Goal: Transaction & Acquisition: Book appointment/travel/reservation

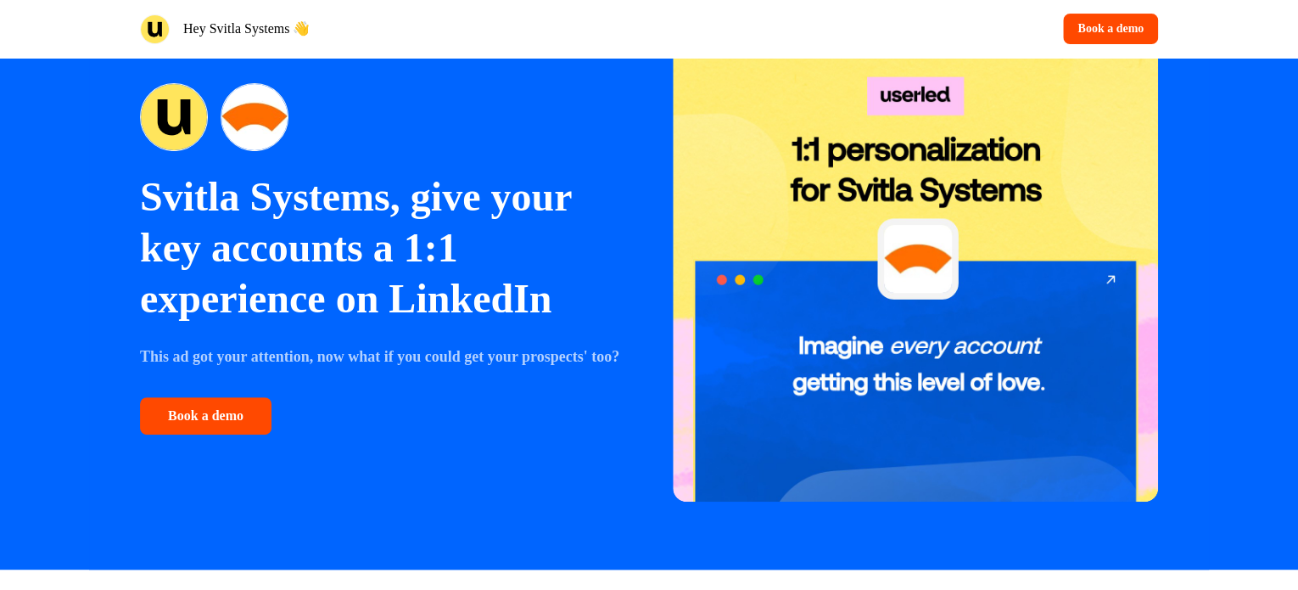
scroll to position [170, 0]
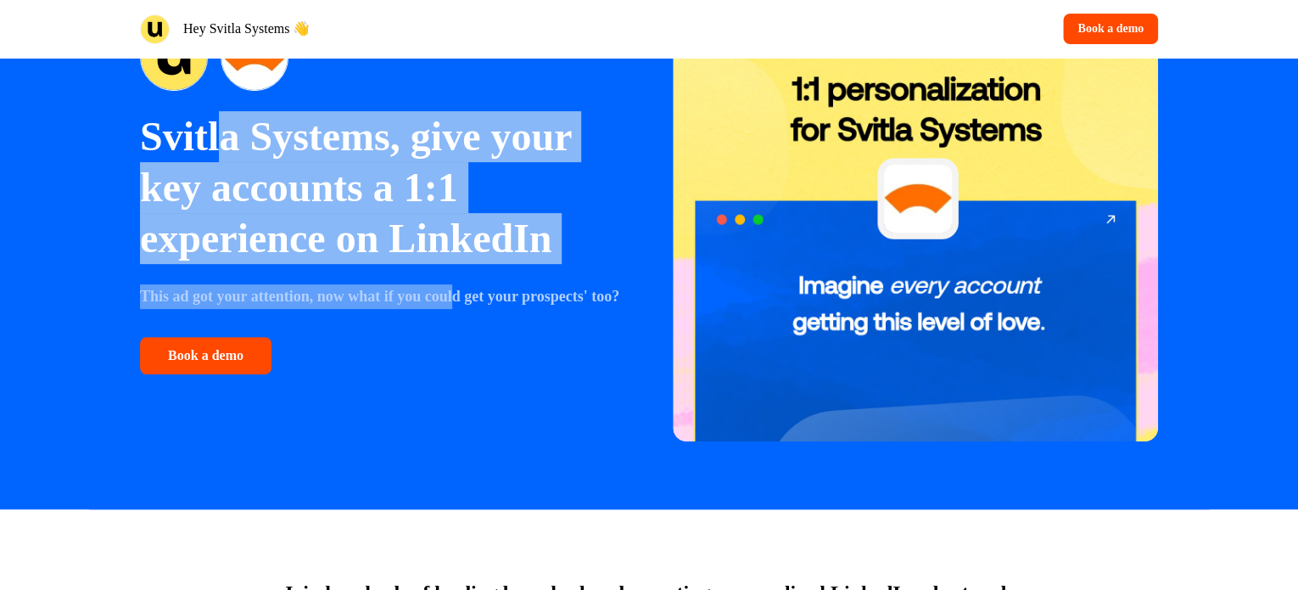
drag, startPoint x: 220, startPoint y: 144, endPoint x: 468, endPoint y: 289, distance: 287.8
click at [468, 289] on div "Svitla Systems, give your key accounts a 1:1 experience on LinkedIn This ad got…" at bounding box center [382, 198] width 485 height 350
click at [468, 289] on strong "This ad got your attention, now what if you could get your prospects' too?" at bounding box center [379, 296] width 479 height 17
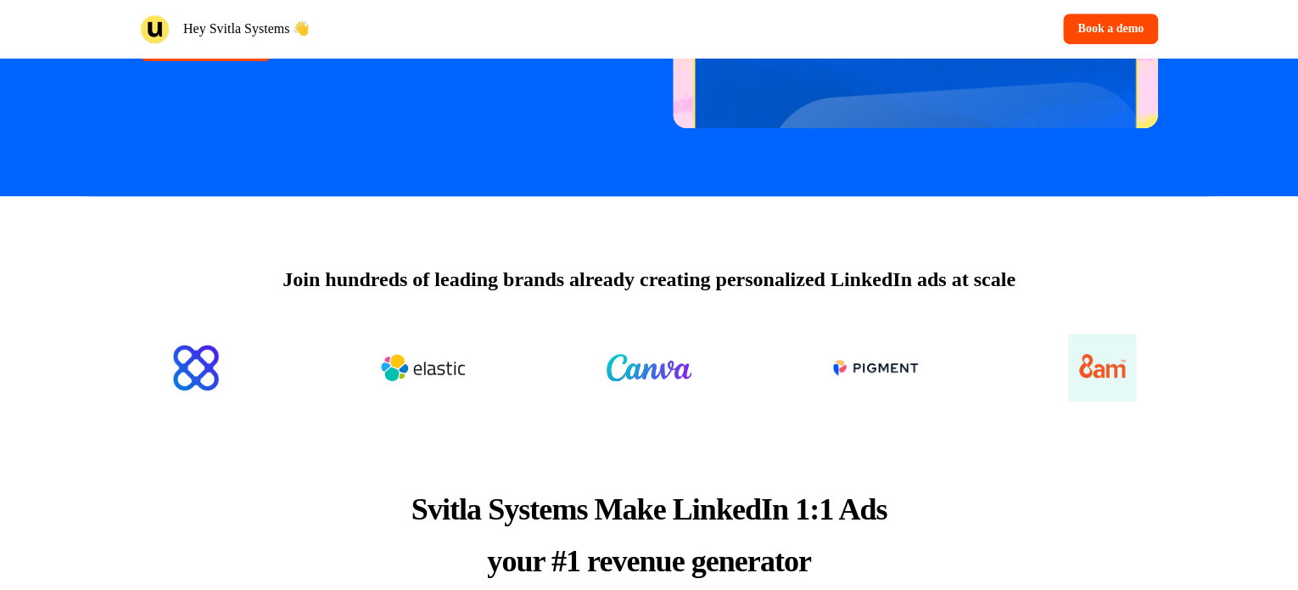
scroll to position [509, 0]
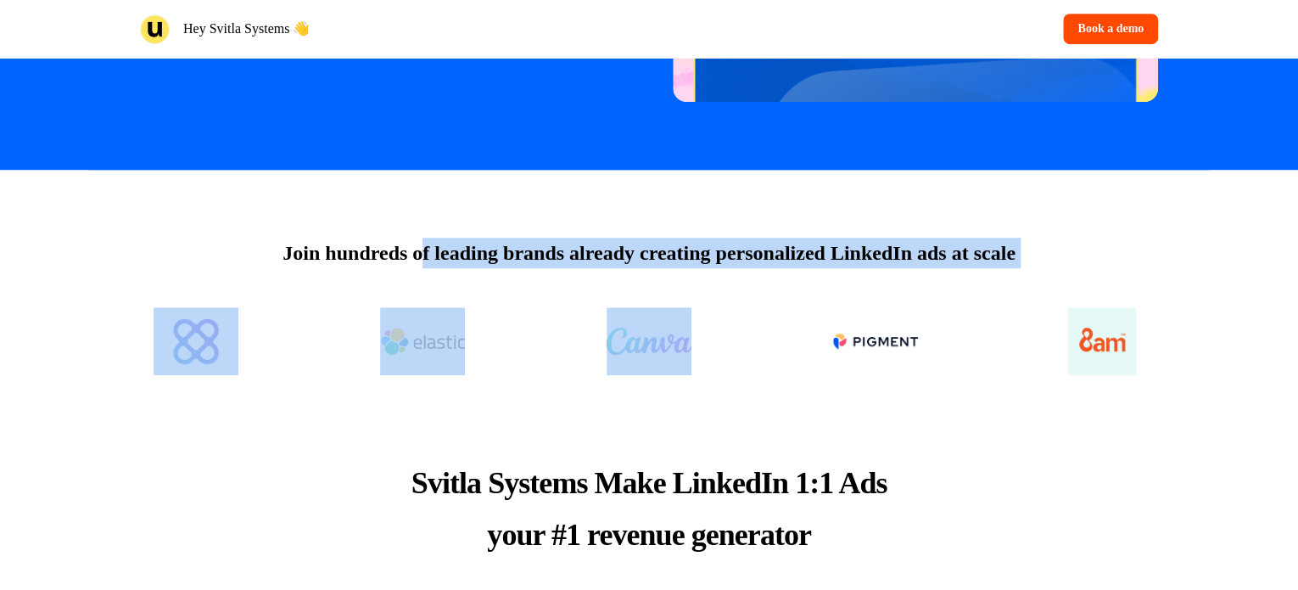
drag, startPoint x: 438, startPoint y: 264, endPoint x: 595, endPoint y: 294, distance: 159.9
click at [595, 294] on div "Join hundreds of leading brands already creating personalized LinkedIn ads at s…" at bounding box center [649, 279] width 1120 height 219
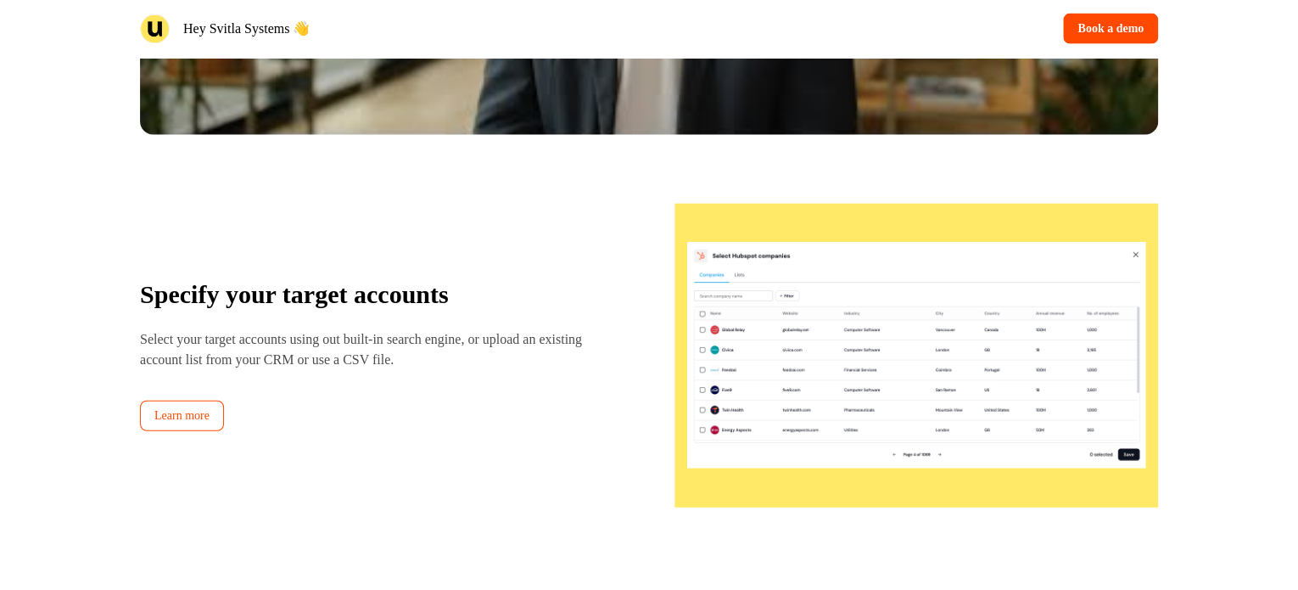
scroll to position [2036, 0]
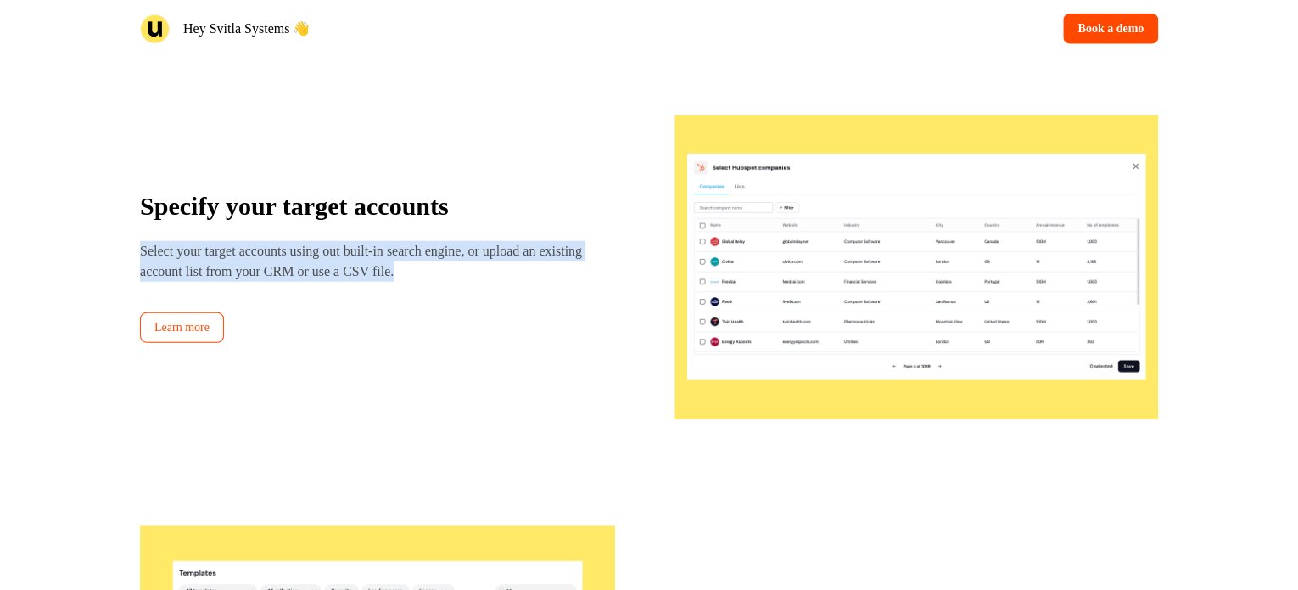
drag, startPoint x: 133, startPoint y: 251, endPoint x: 465, endPoint y: 274, distance: 332.5
click at [465, 274] on div "↓ See how it works in one minute ↓ Specify your target accounts Select your tar…" at bounding box center [649, 325] width 1120 height 2031
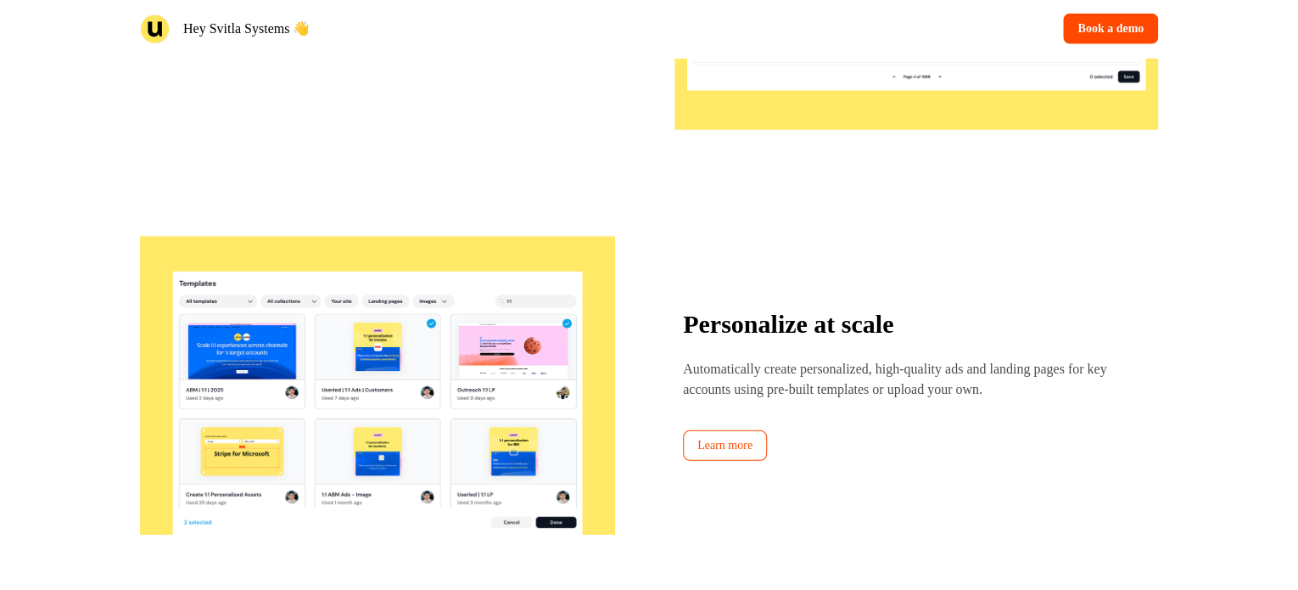
scroll to position [2545, 0]
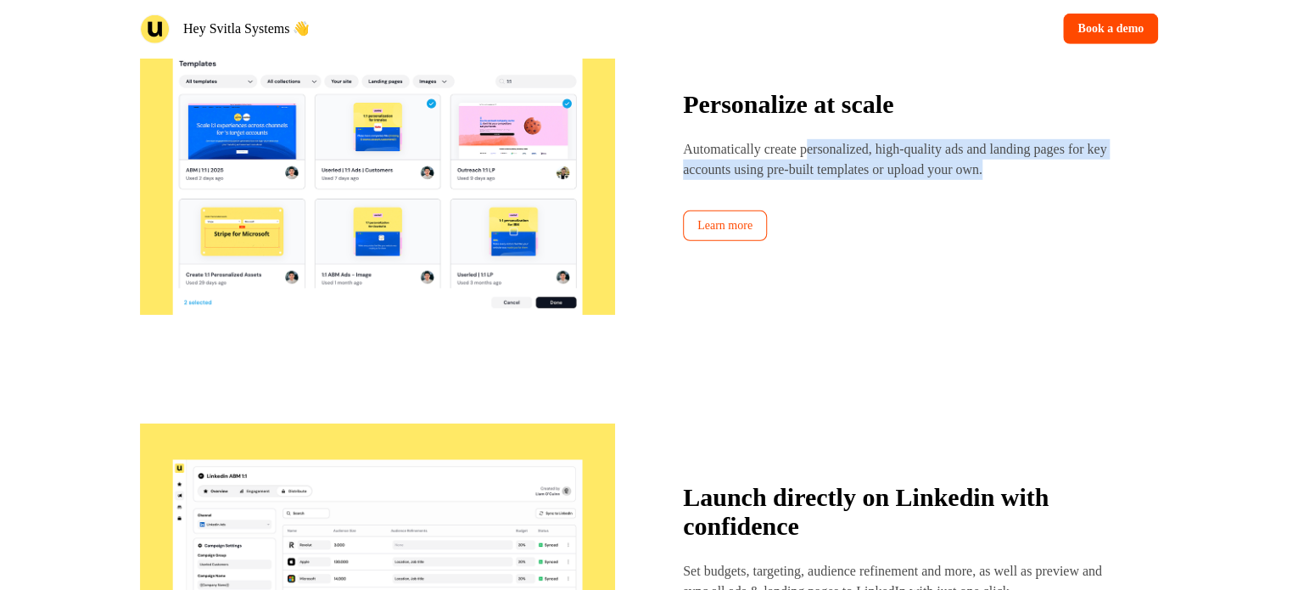
drag, startPoint x: 814, startPoint y: 154, endPoint x: 1083, endPoint y: 185, distance: 270.7
click at [1083, 185] on div "Personalize at scale Automatically create personalized, high-quality ads and la…" at bounding box center [920, 165] width 475 height 151
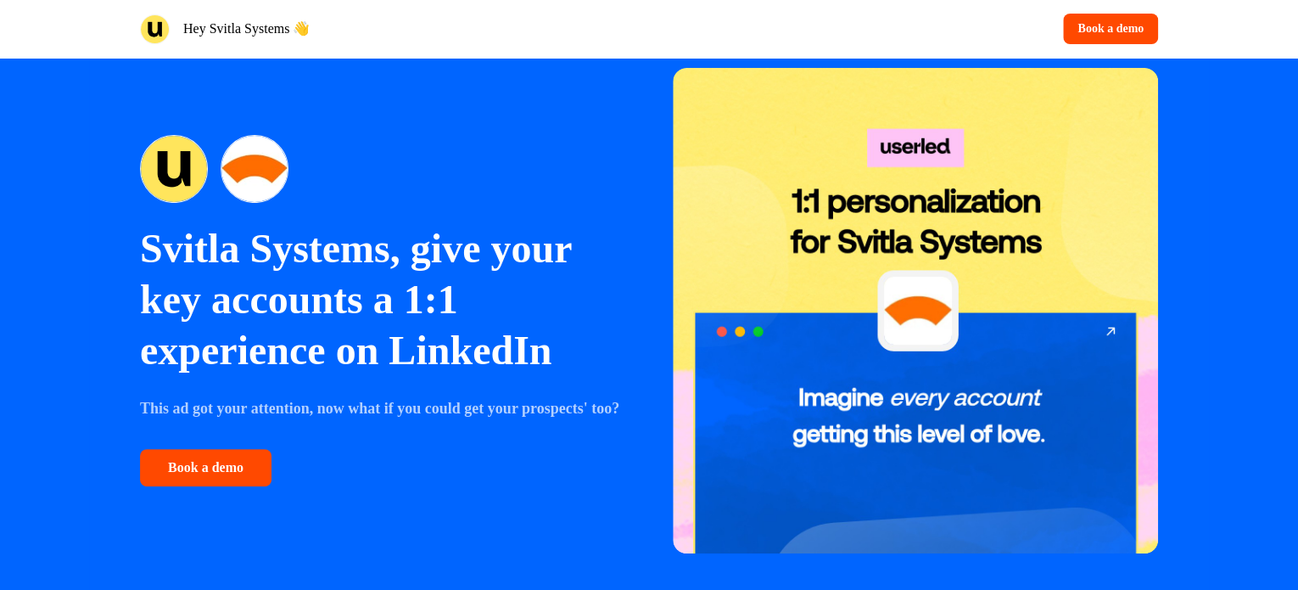
scroll to position [0, 0]
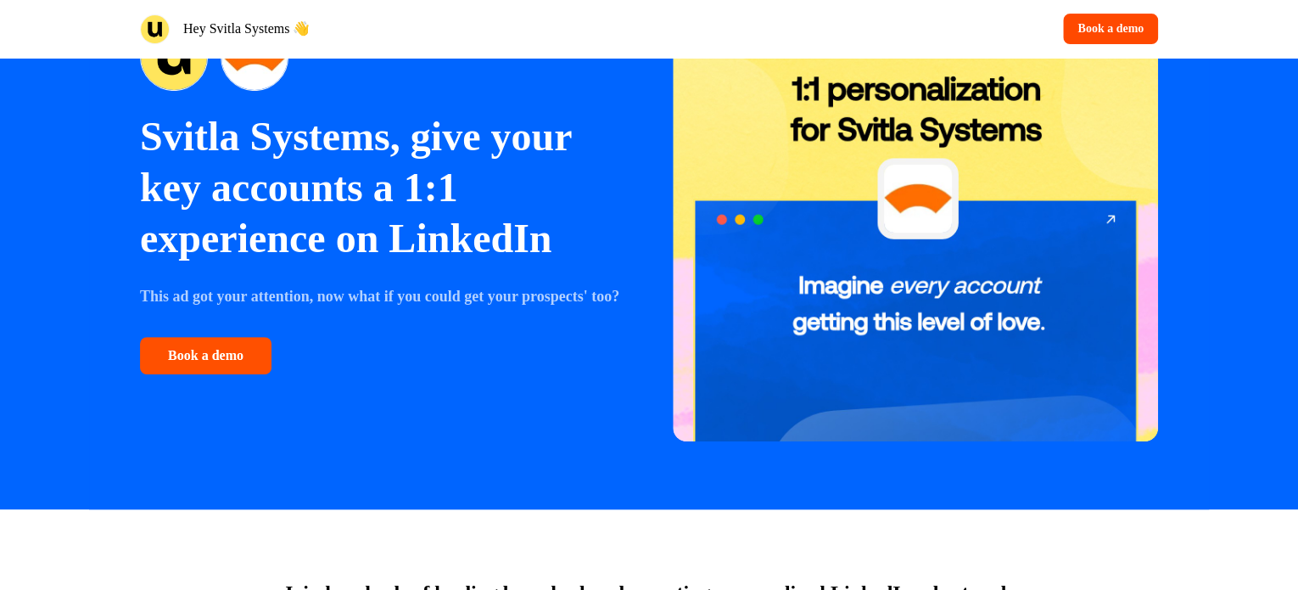
click at [200, 367] on button "Book a demo" at bounding box center [206, 355] width 132 height 37
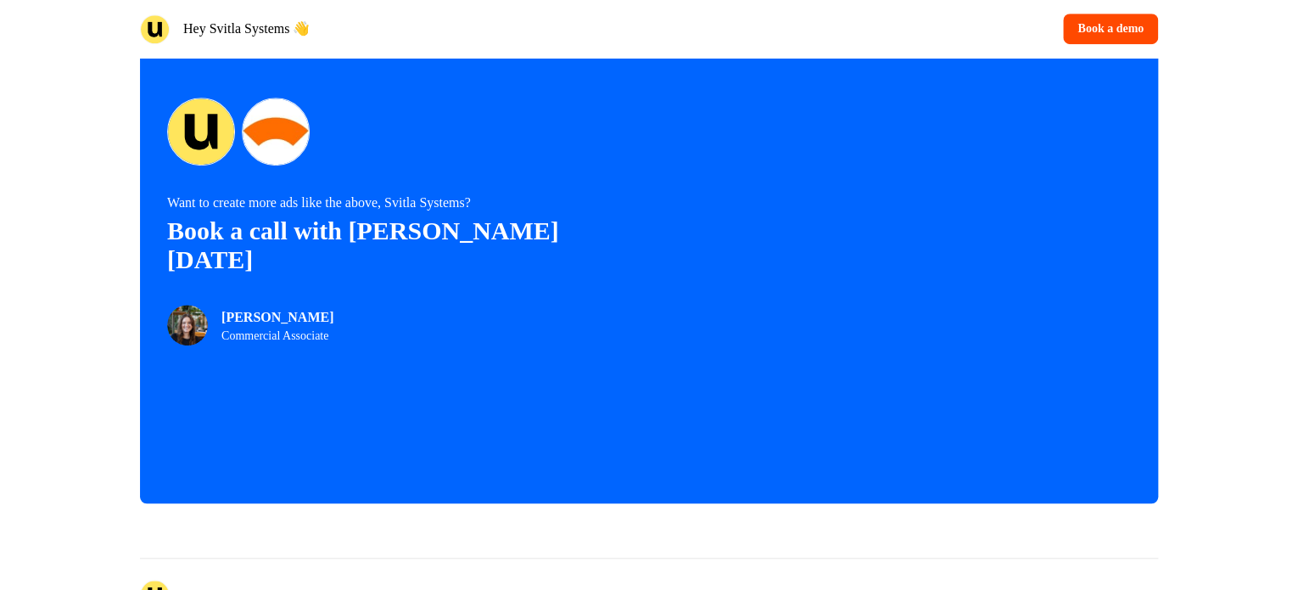
scroll to position [3837, 0]
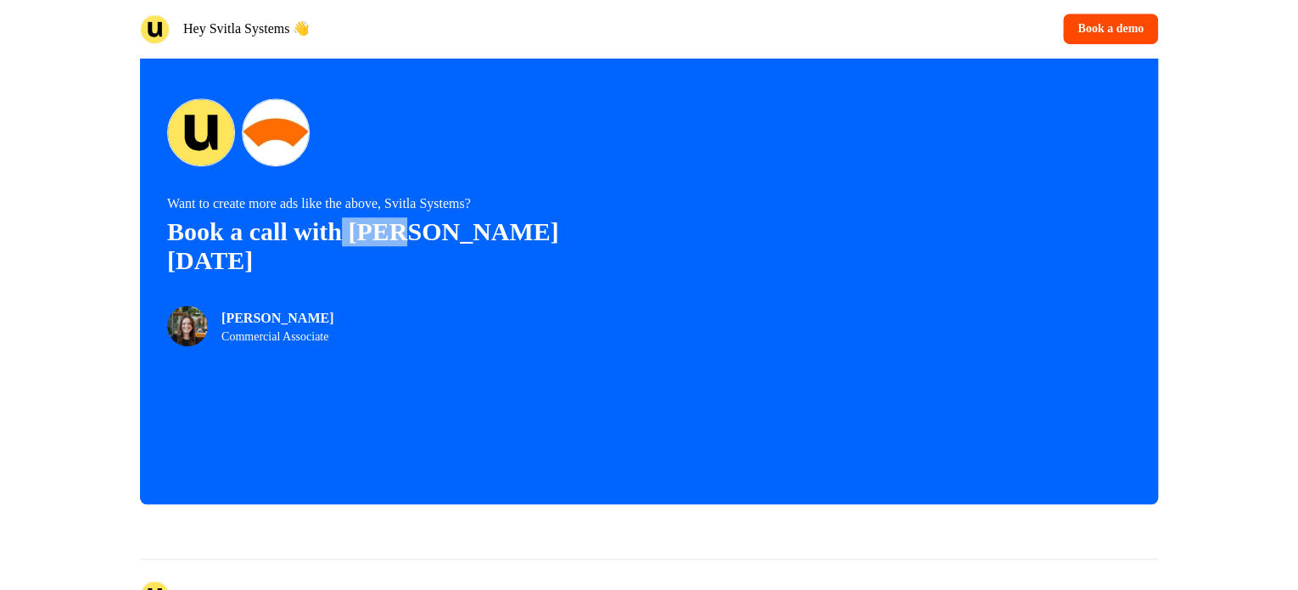
drag, startPoint x: 374, startPoint y: 234, endPoint x: 415, endPoint y: 244, distance: 42.0
click at [415, 244] on p "Book a call with [PERSON_NAME] [DATE]" at bounding box center [408, 246] width 482 height 58
